Goal: Task Accomplishment & Management: Manage account settings

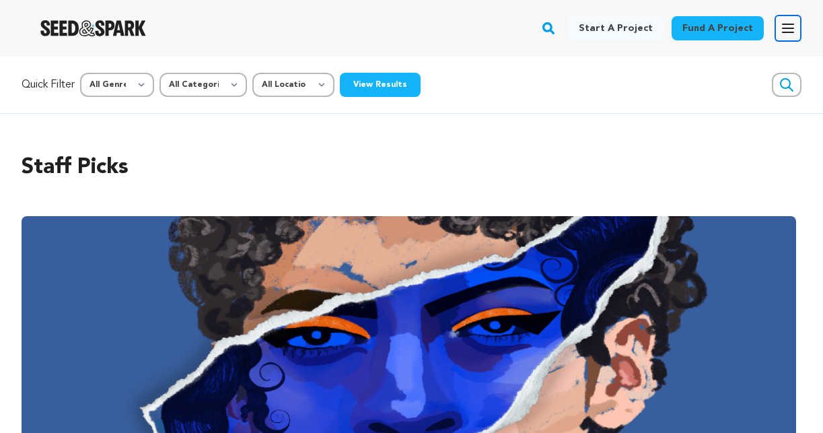
click at [789, 24] on icon "button" at bounding box center [788, 28] width 11 height 8
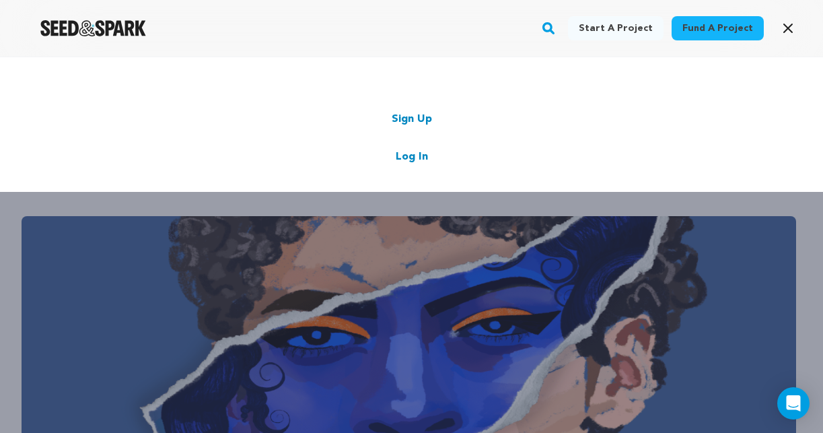
click at [411, 158] on link "Log In" at bounding box center [412, 157] width 32 height 16
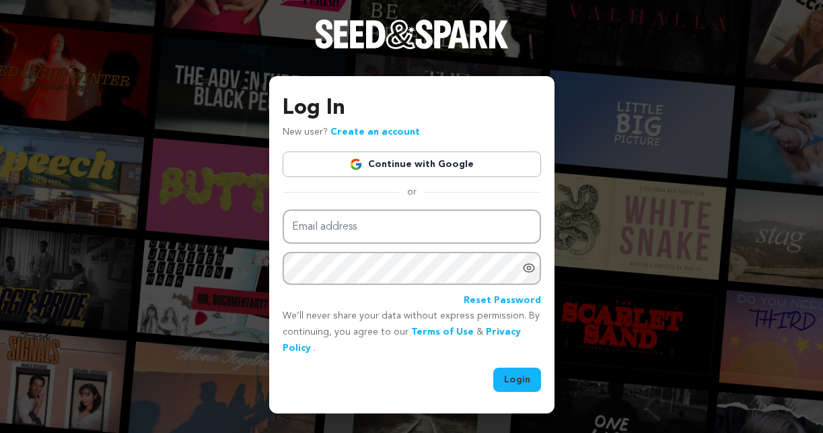
click at [351, 245] on div "Email address Password Reset Password" at bounding box center [412, 258] width 258 height 99
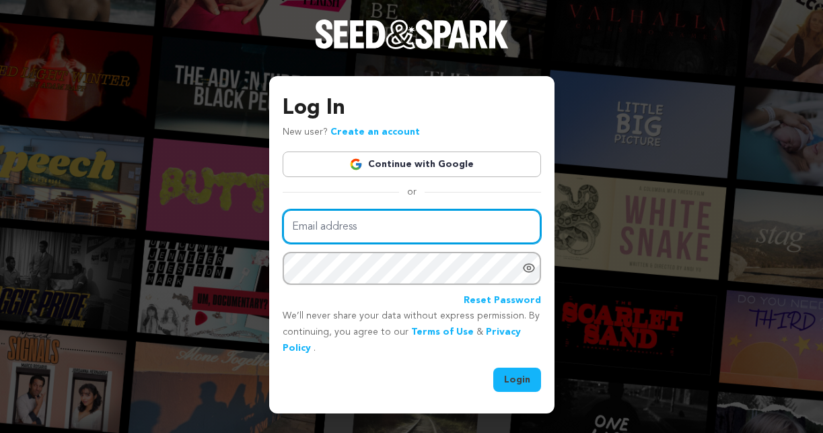
click at [343, 229] on input "Email address" at bounding box center [412, 226] width 258 height 34
type input "nathan.l.marquez@gmail.com"
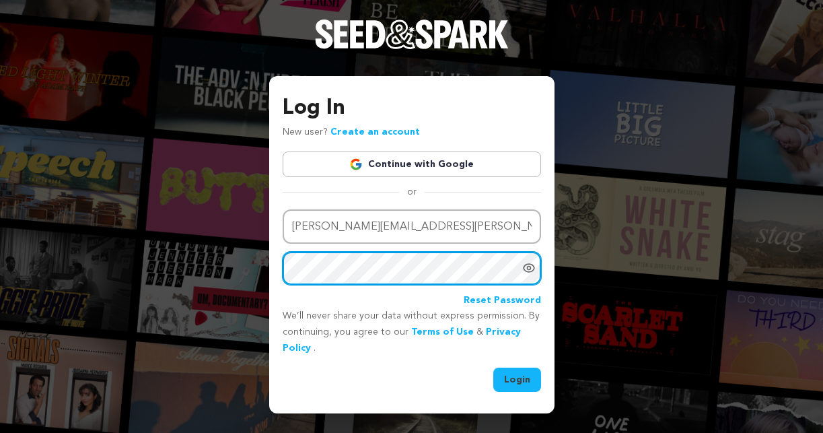
click at [493, 367] on button "Login" at bounding box center [517, 379] width 48 height 24
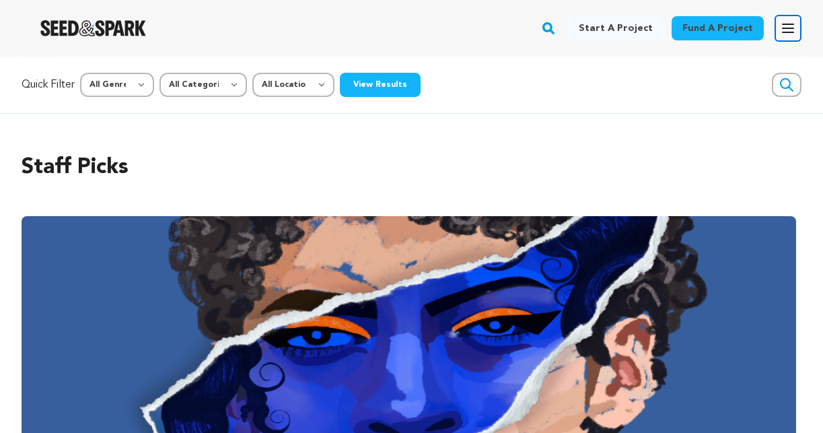
click at [791, 34] on icon "button" at bounding box center [788, 28] width 16 height 16
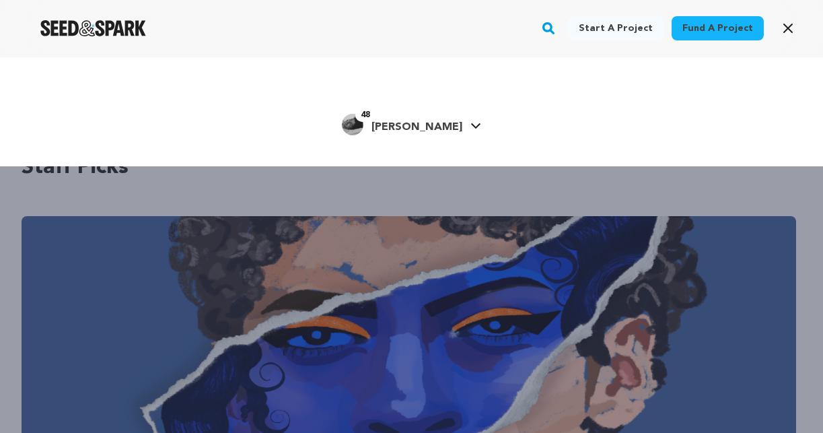
click at [423, 133] on h4 "[PERSON_NAME]" at bounding box center [417, 127] width 91 height 16
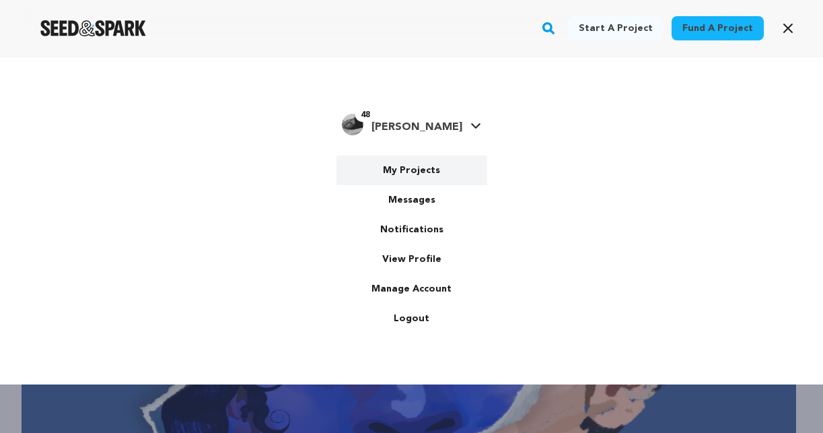
click at [426, 172] on link "My Projects" at bounding box center [412, 170] width 151 height 30
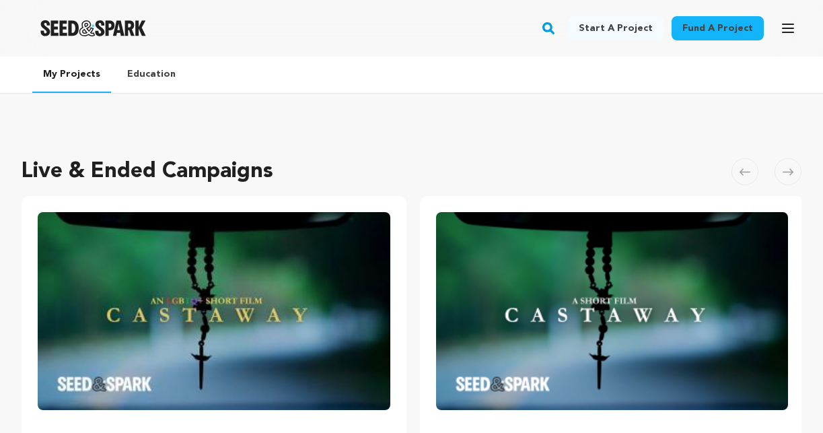
scroll to position [315, 0]
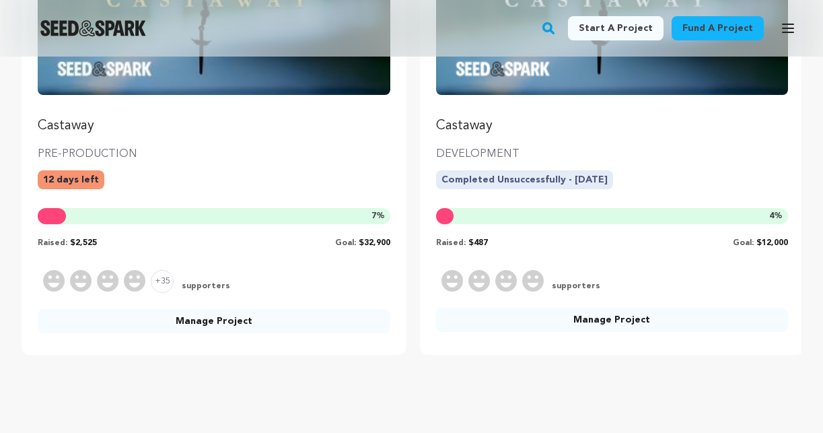
click at [210, 326] on link "Manage Project" at bounding box center [214, 321] width 353 height 24
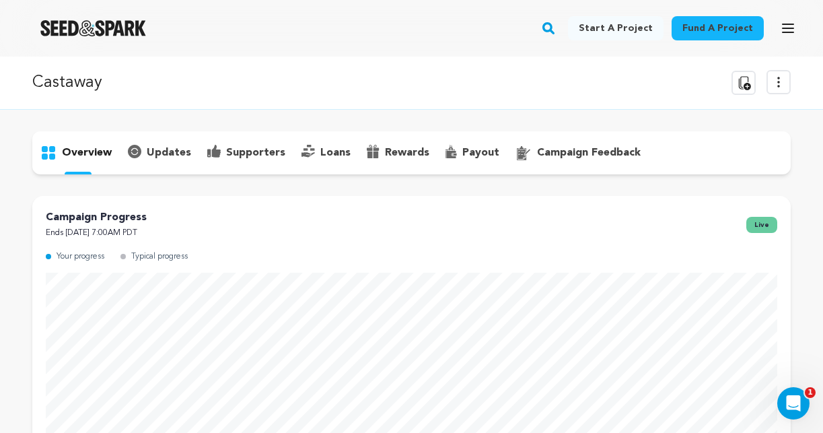
click at [781, 85] on icon at bounding box center [779, 82] width 16 height 16
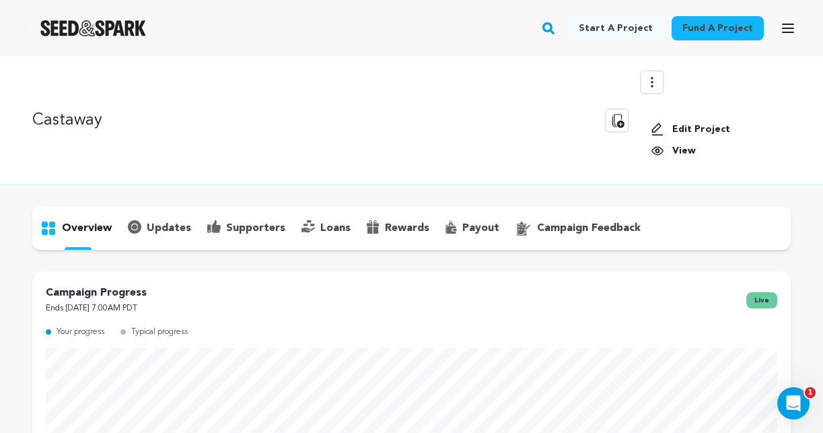
click at [691, 157] on div "Edit Project View" at bounding box center [715, 140] width 151 height 57
click at [682, 151] on link "View" at bounding box center [715, 150] width 129 height 13
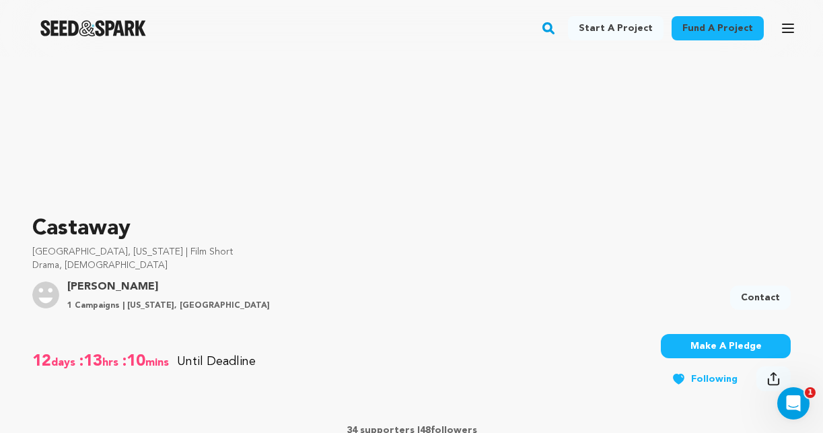
scroll to position [62, 0]
